Goal: Task Accomplishment & Management: Manage account settings

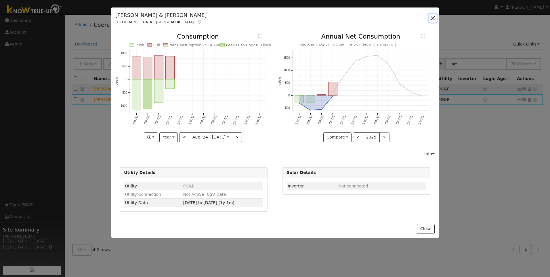
click at [433, 21] on button "button" at bounding box center [433, 18] width 8 height 8
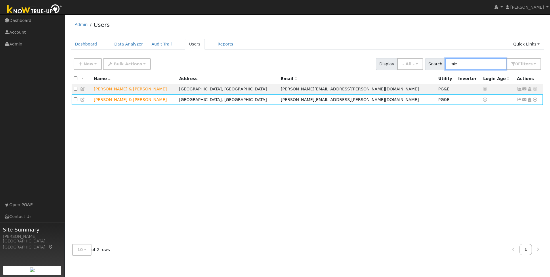
drag, startPoint x: 474, startPoint y: 67, endPoint x: 451, endPoint y: 65, distance: 23.1
click at [451, 65] on div "Search mie 0 Filter s My accounts Role Show - All - Show Leads Admin Billing Ad…" at bounding box center [483, 64] width 116 height 12
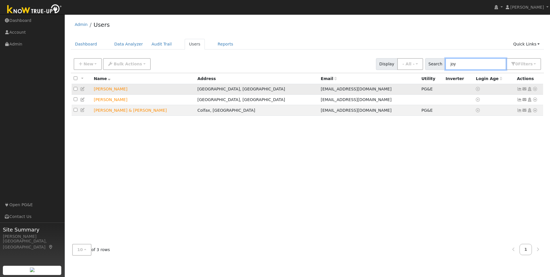
type input "joy"
click at [519, 88] on icon at bounding box center [519, 89] width 5 height 4
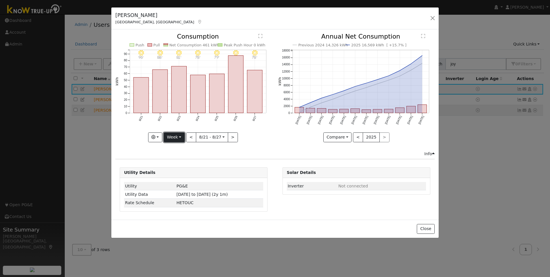
click at [181, 138] on button "Week" at bounding box center [174, 137] width 21 height 10
click at [181, 174] on link "Year" at bounding box center [184, 173] width 40 height 8
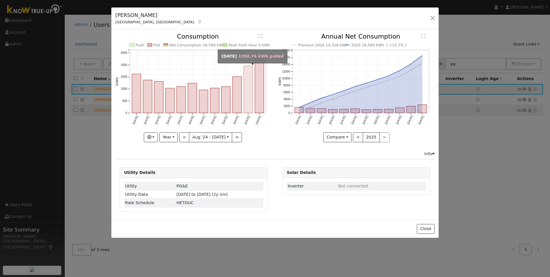
click at [250, 104] on rect "onclick=""" at bounding box center [248, 89] width 9 height 47
type input "[DATE]"
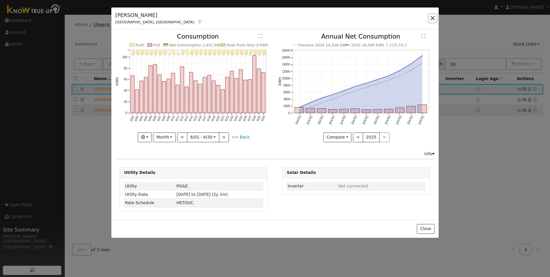
click at [434, 18] on button "button" at bounding box center [433, 18] width 8 height 8
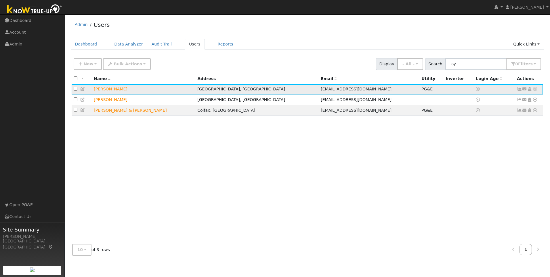
click at [83, 90] on icon at bounding box center [82, 89] width 5 height 4
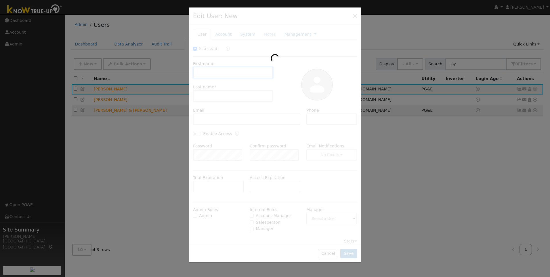
checkbox input "true"
type input "Joy"
type input "Innes"
type input "[EMAIL_ADDRESS][DOMAIN_NAME]"
type input "[PHONE_NUMBER]"
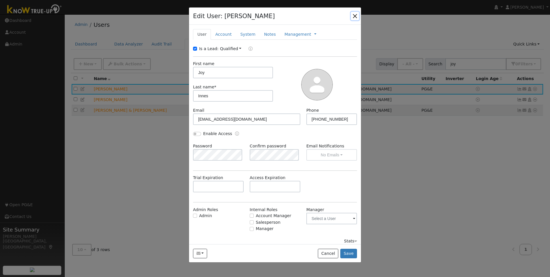
click at [358, 17] on button "button" at bounding box center [355, 16] width 8 height 8
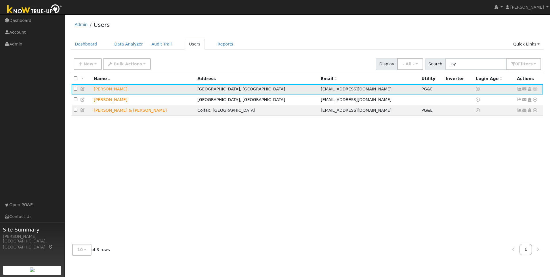
click at [520, 90] on icon at bounding box center [519, 89] width 5 height 4
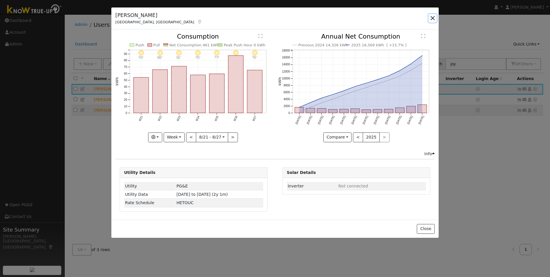
click at [433, 18] on button "button" at bounding box center [433, 18] width 8 height 8
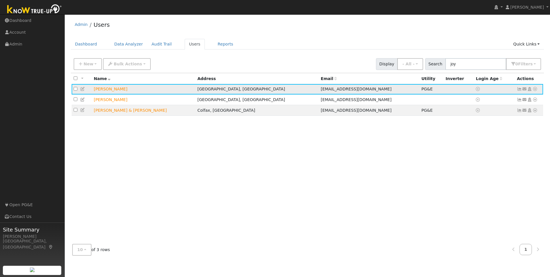
click at [535, 90] on icon at bounding box center [535, 89] width 5 height 4
click at [520, 91] on icon at bounding box center [519, 89] width 5 height 4
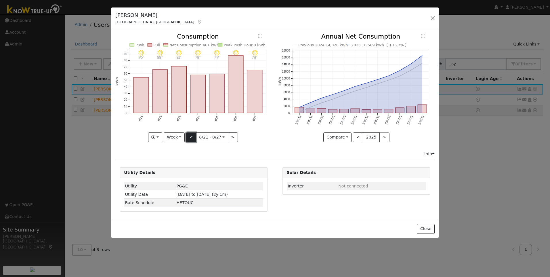
click at [193, 136] on button "<" at bounding box center [191, 137] width 10 height 10
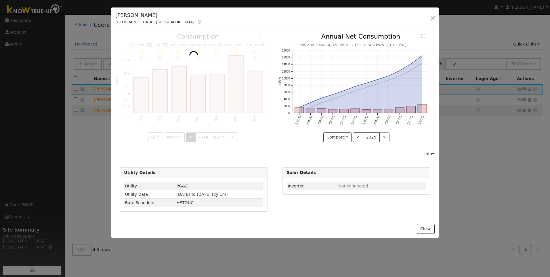
click at [193, 136] on div at bounding box center [193, 87] width 157 height 109
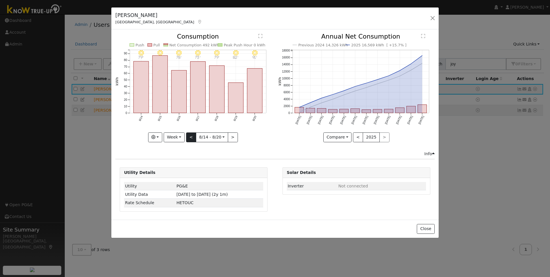
click at [193, 136] on div at bounding box center [193, 87] width 157 height 109
click at [192, 138] on button "<" at bounding box center [191, 137] width 10 height 10
click at [192, 138] on div "8/06 - Clear 90° 8/05 - Clear 81° 8/04 - Clear 80° 8/03 - Clear 79° 8/02 - Clea…" at bounding box center [193, 87] width 157 height 109
click at [192, 138] on button "<" at bounding box center [191, 137] width 10 height 10
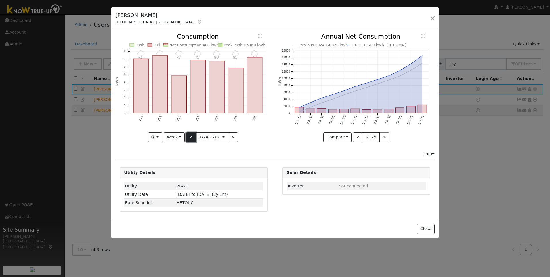
click at [192, 138] on button "<" at bounding box center [191, 137] width 10 height 10
type input "[DATE]"
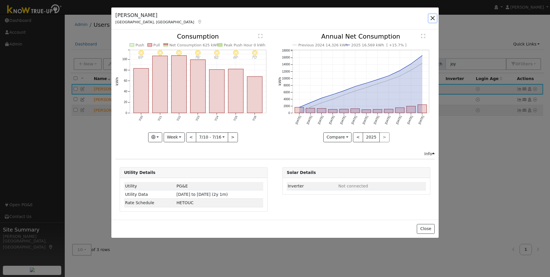
click at [433, 16] on button "button" at bounding box center [433, 18] width 8 height 8
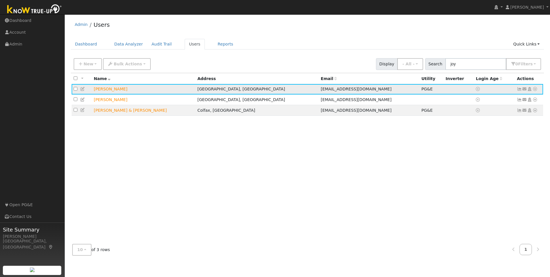
click at [535, 89] on icon at bounding box center [535, 89] width 5 height 4
click at [474, 147] on link "Utility" at bounding box center [476, 145] width 40 height 8
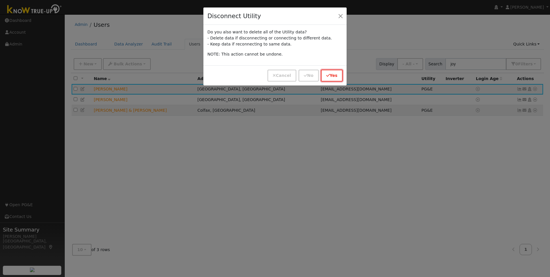
click at [334, 73] on button "Yes" at bounding box center [332, 76] width 22 height 12
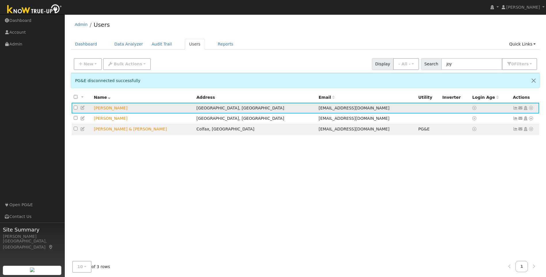
click at [514, 108] on icon at bounding box center [515, 108] width 5 height 4
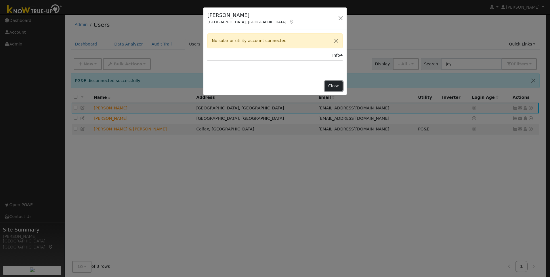
click at [339, 87] on button "Close" at bounding box center [334, 86] width 18 height 10
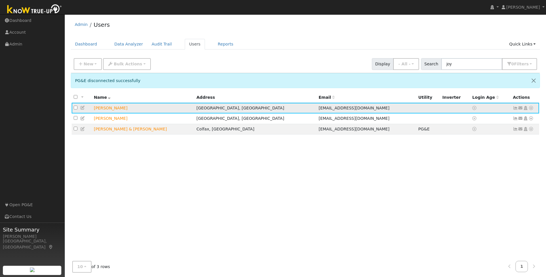
click at [525, 109] on icon at bounding box center [525, 108] width 5 height 4
